Goal: Transaction & Acquisition: Purchase product/service

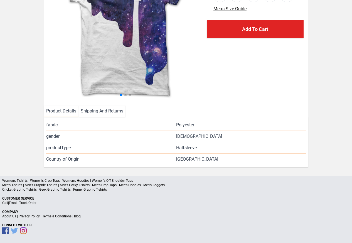
scroll to position [81, 0]
